Goal: Task Accomplishment & Management: Complete application form

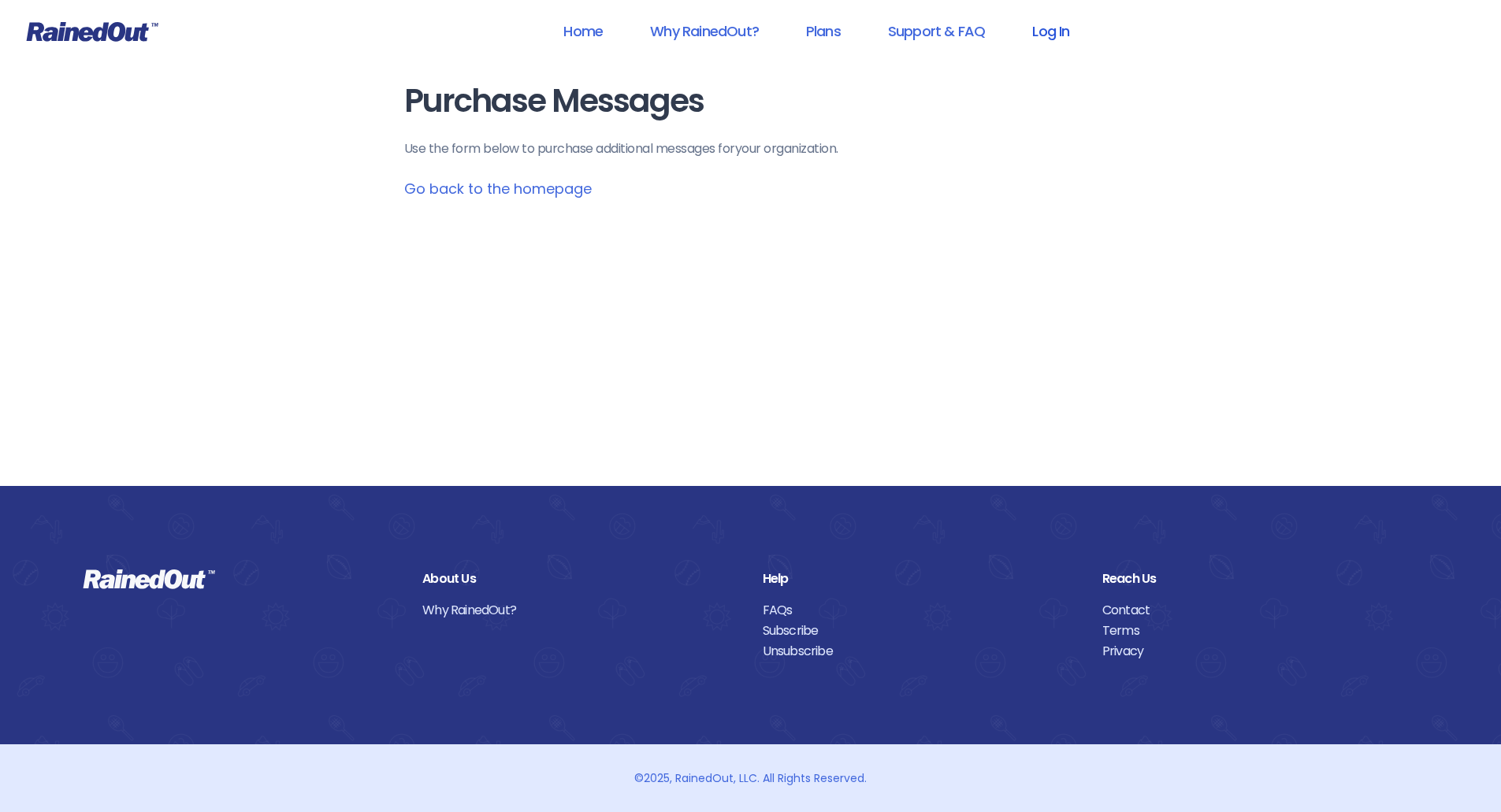
click at [1068, 27] on link "Log In" at bounding box center [1050, 30] width 78 height 35
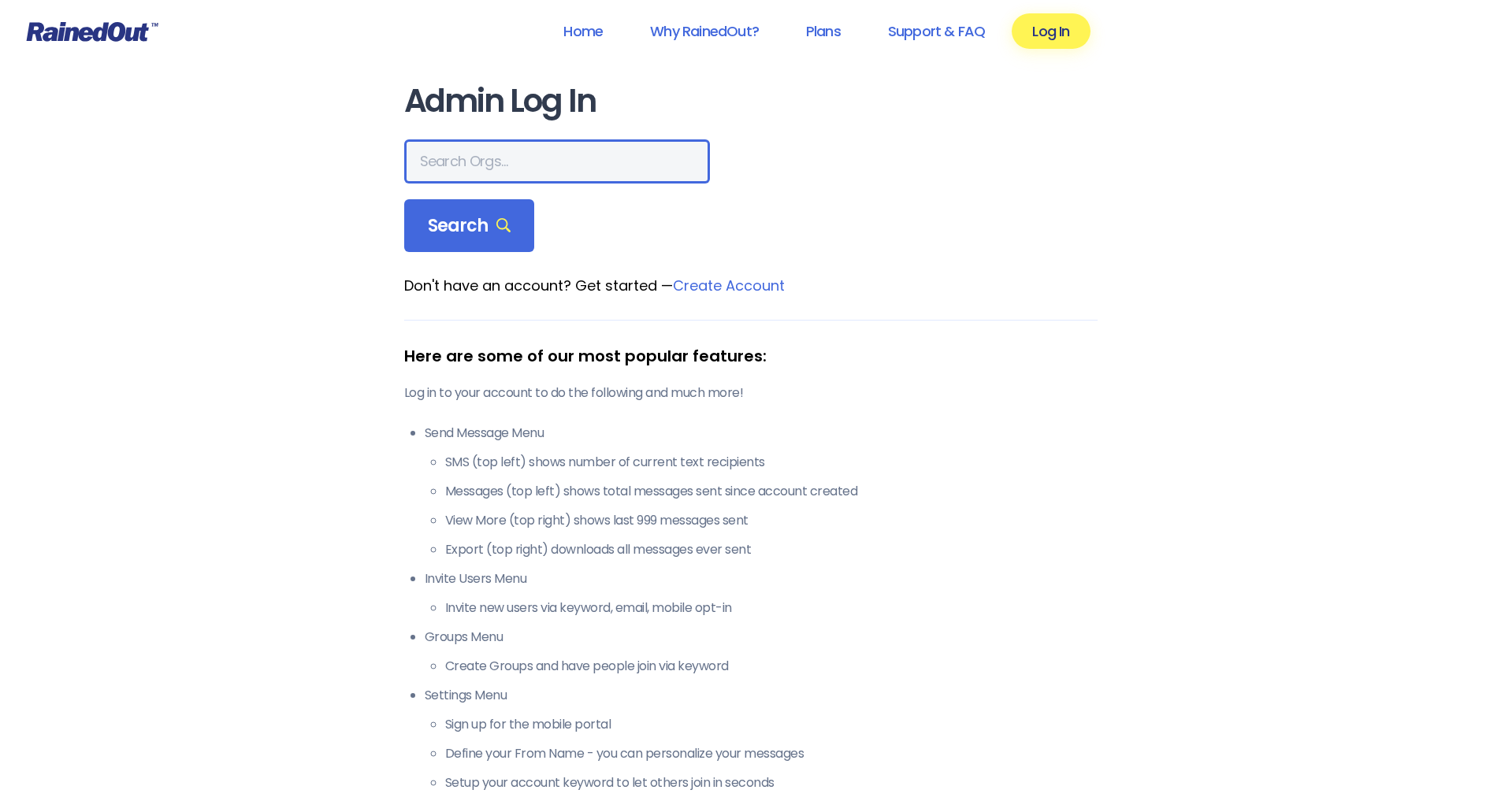
click at [463, 160] on input "text" at bounding box center [557, 161] width 305 height 44
type input "wake forest"
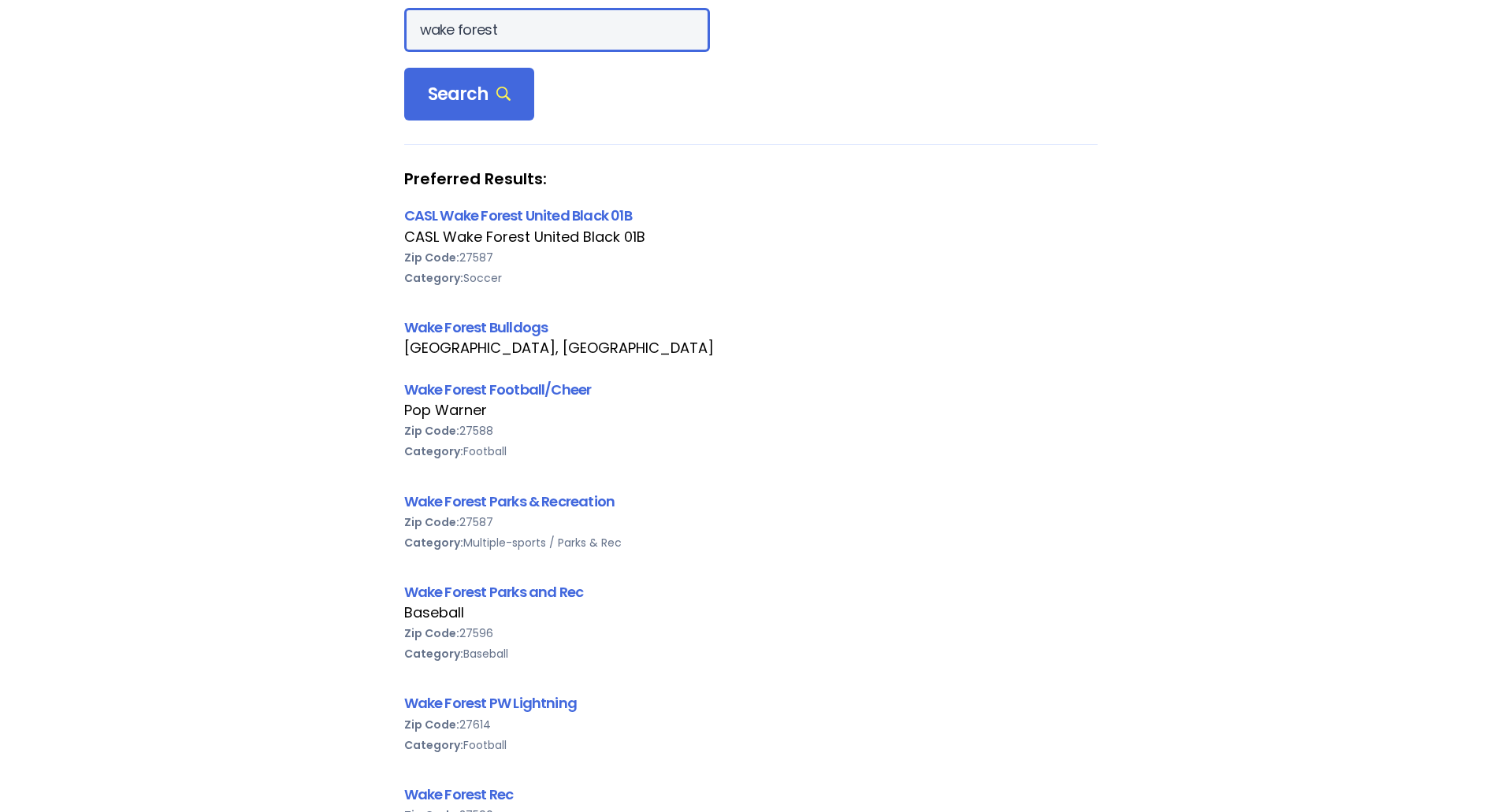
scroll to position [149, 0]
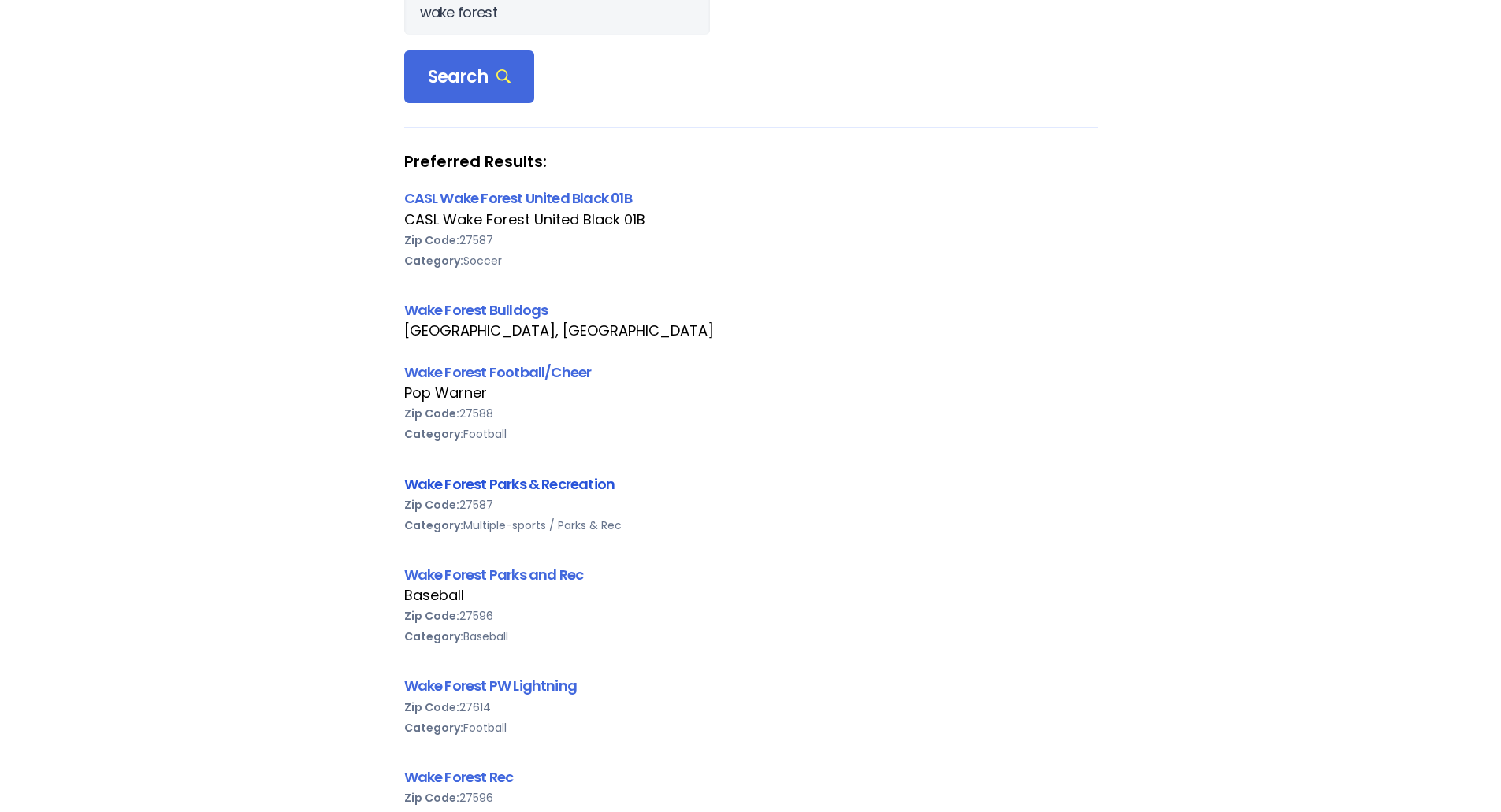
click at [531, 489] on link "Wake Forest Parks & Recreation" at bounding box center [510, 484] width 211 height 20
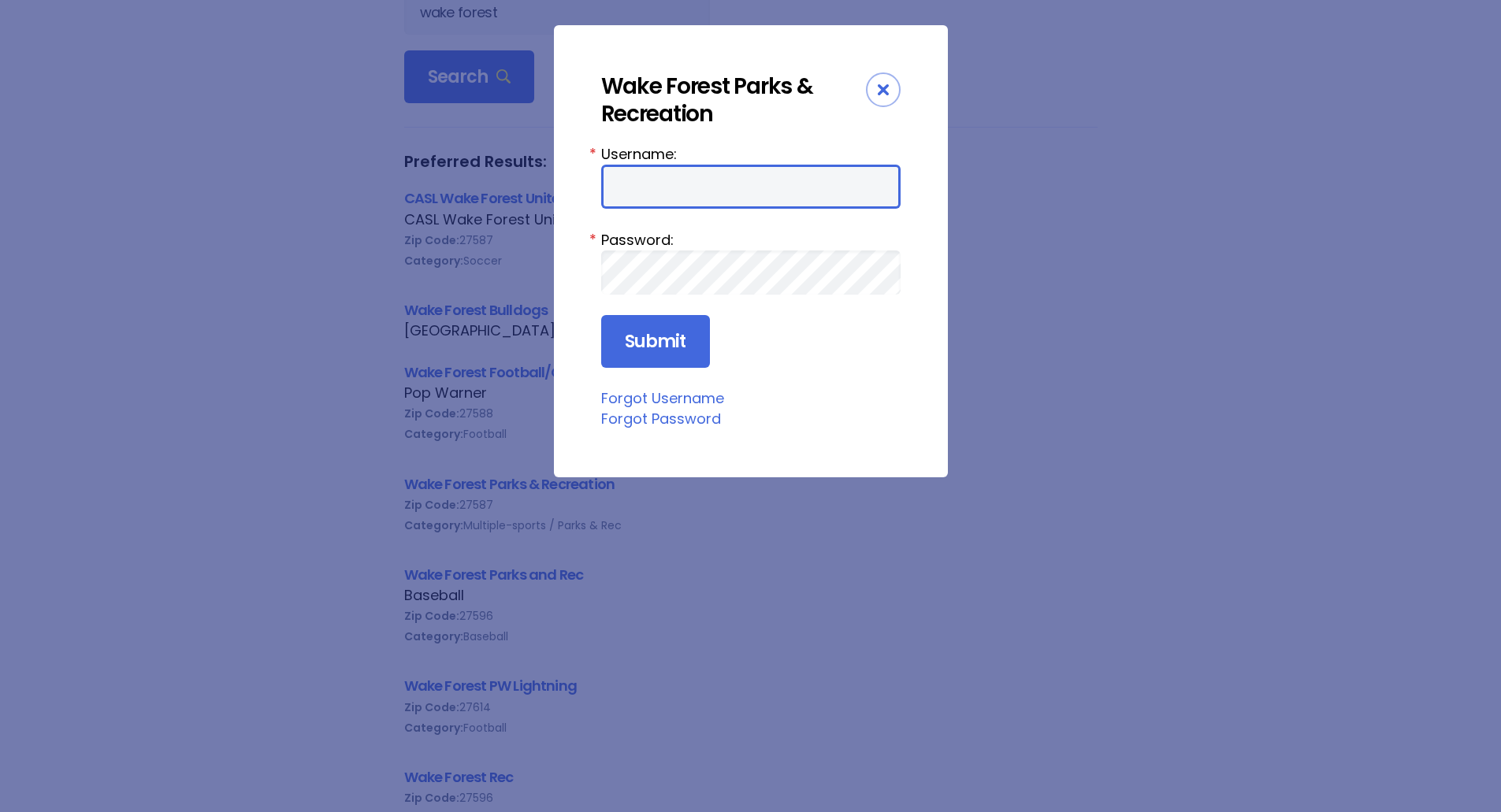
type input "eshingleton"
click at [687, 204] on input "eshingleton" at bounding box center [751, 187] width 300 height 44
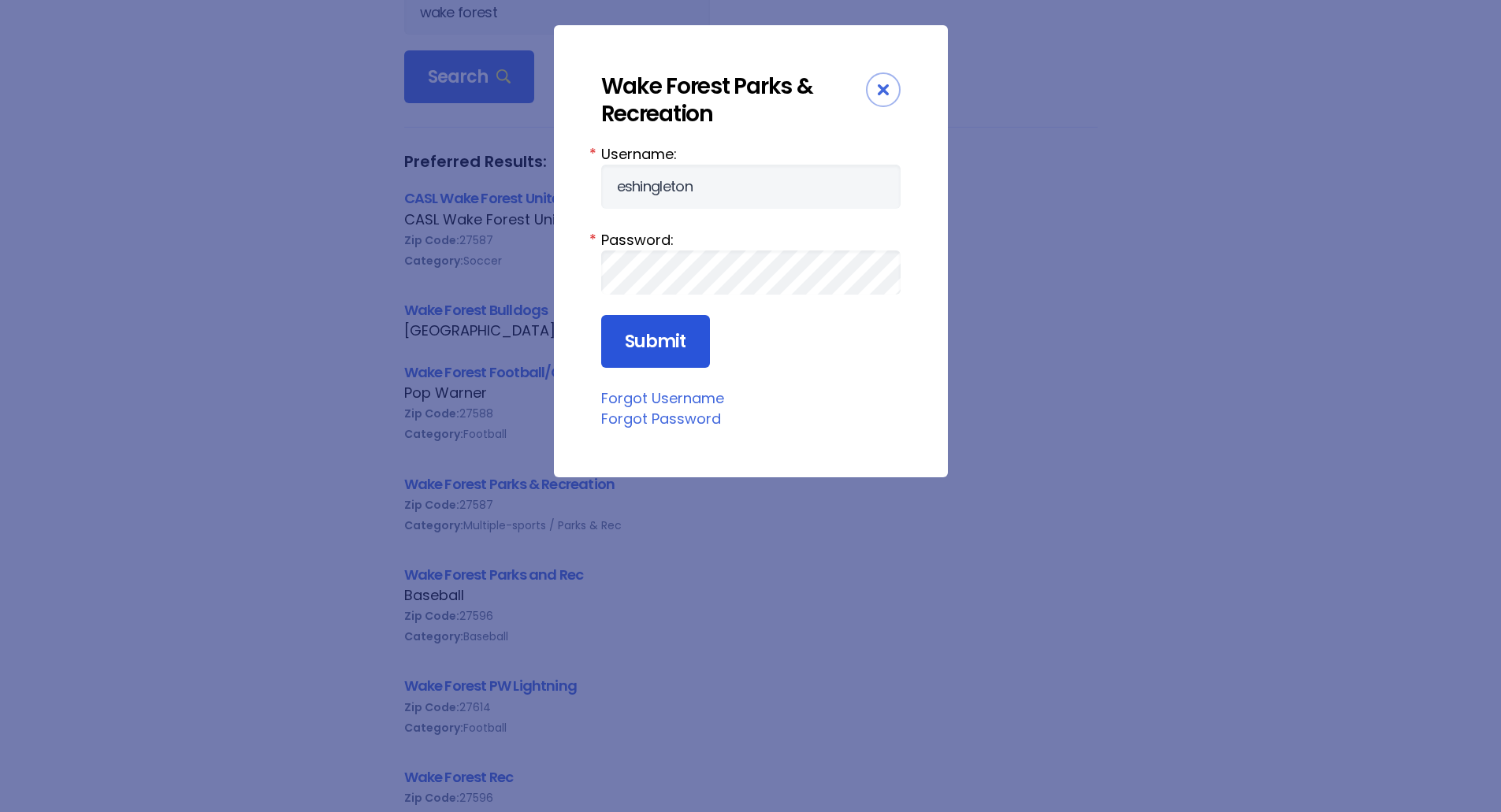
click at [643, 327] on input "Submit" at bounding box center [655, 341] width 109 height 53
